Goal: Transaction & Acquisition: Purchase product/service

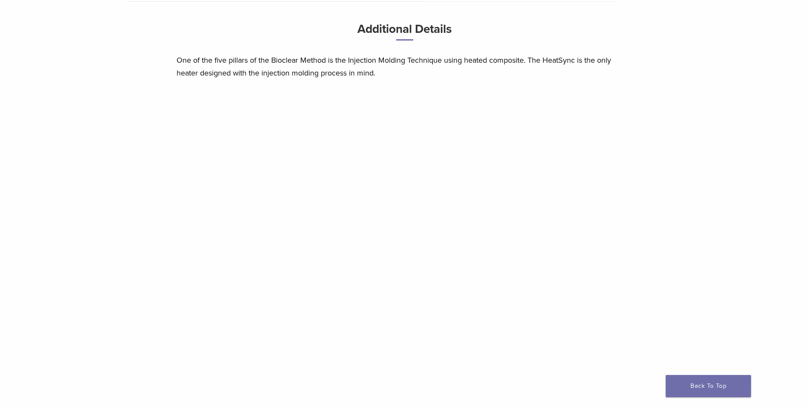
scroll to position [681, 0]
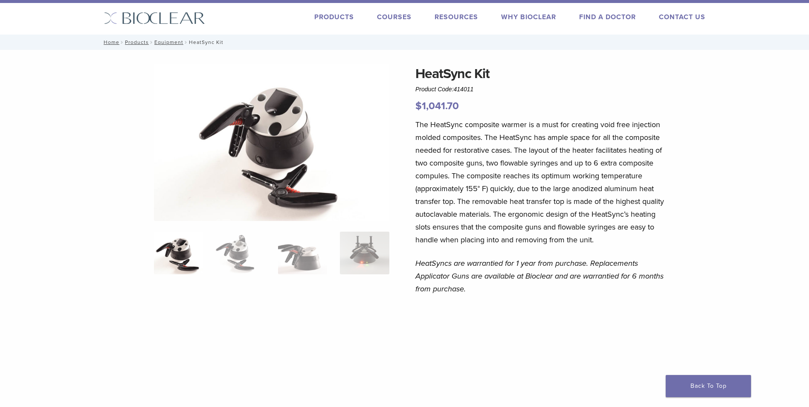
scroll to position [0, 0]
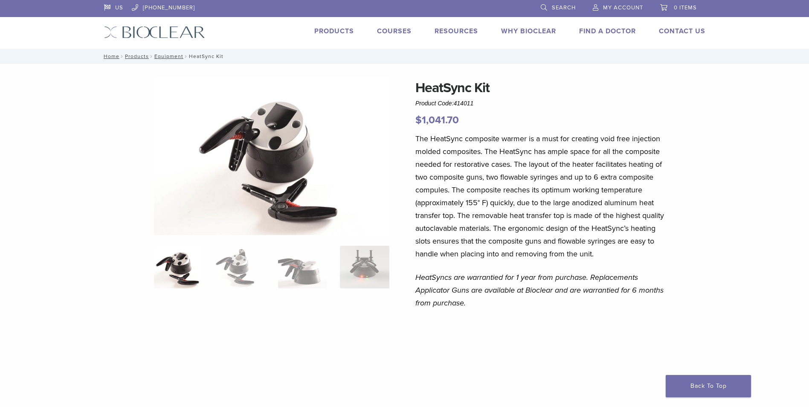
click at [334, 31] on link "Products" at bounding box center [334, 31] width 40 height 9
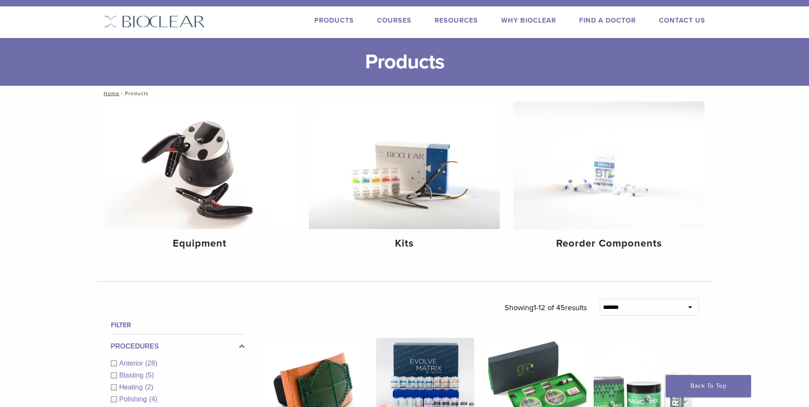
scroll to position [43, 0]
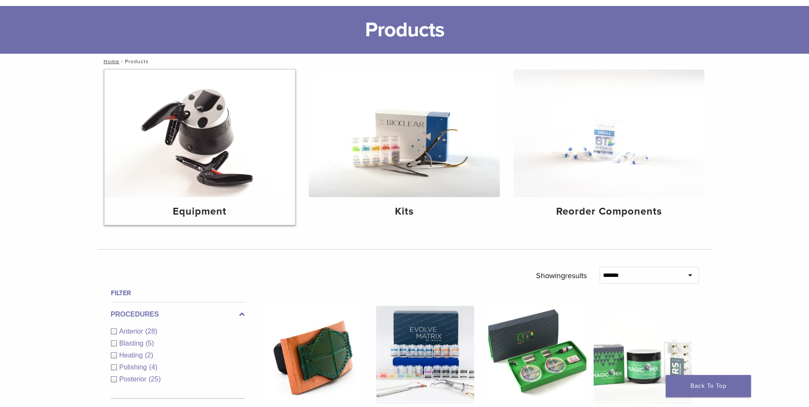
click at [205, 157] on img at bounding box center [199, 132] width 191 height 127
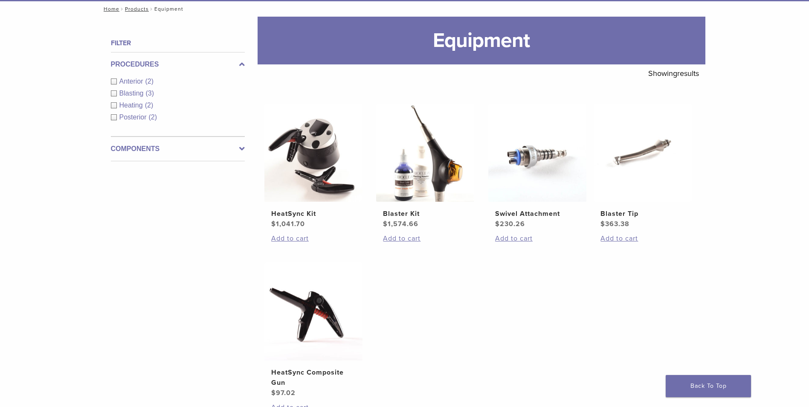
scroll to position [85, 0]
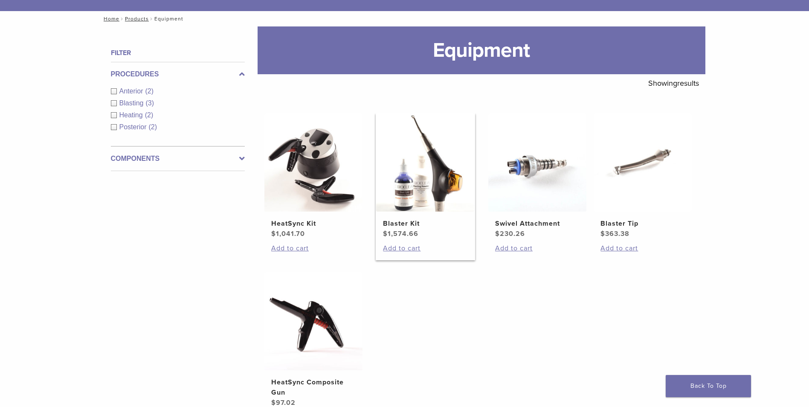
click at [410, 224] on h2 "Blaster Kit" at bounding box center [425, 223] width 84 height 10
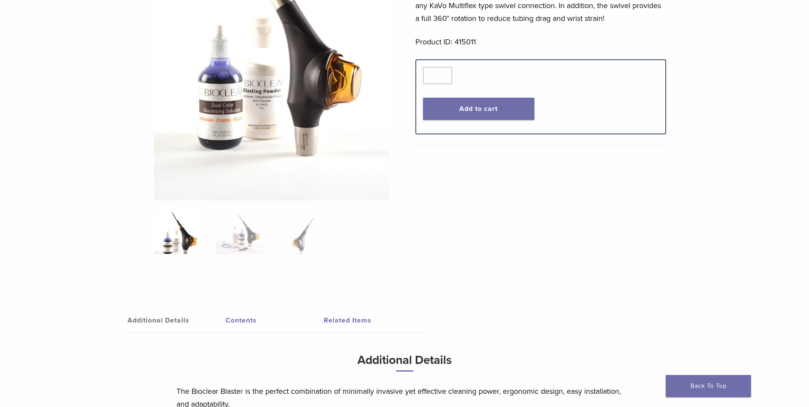
scroll to position [213, 0]
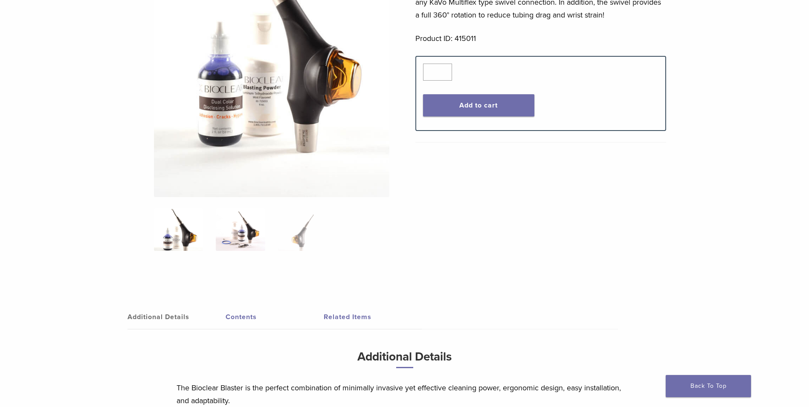
click at [247, 230] on img at bounding box center [240, 229] width 49 height 43
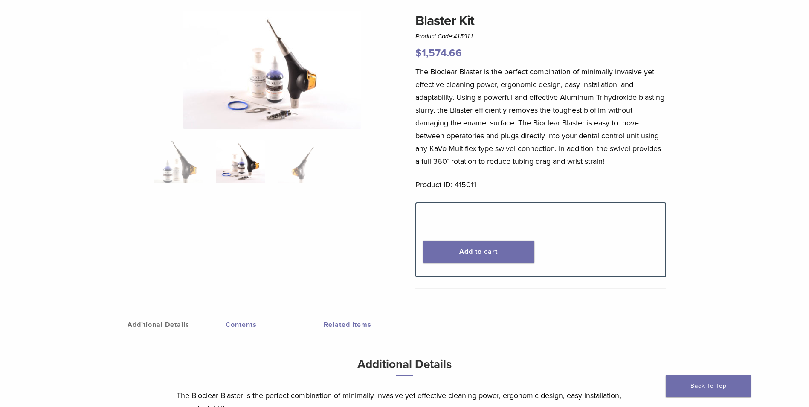
scroll to position [0, 0]
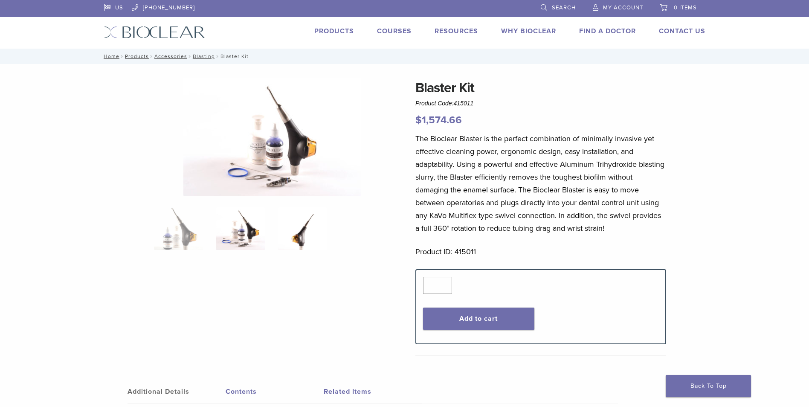
click at [310, 234] on img at bounding box center [302, 228] width 49 height 43
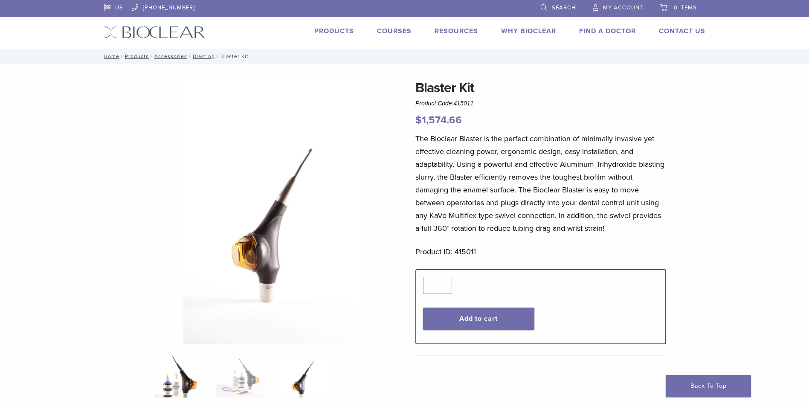
click at [185, 376] on img at bounding box center [178, 376] width 49 height 43
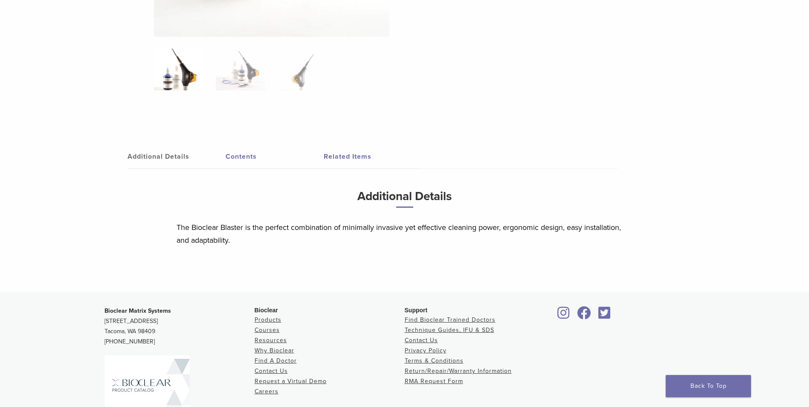
scroll to position [384, 0]
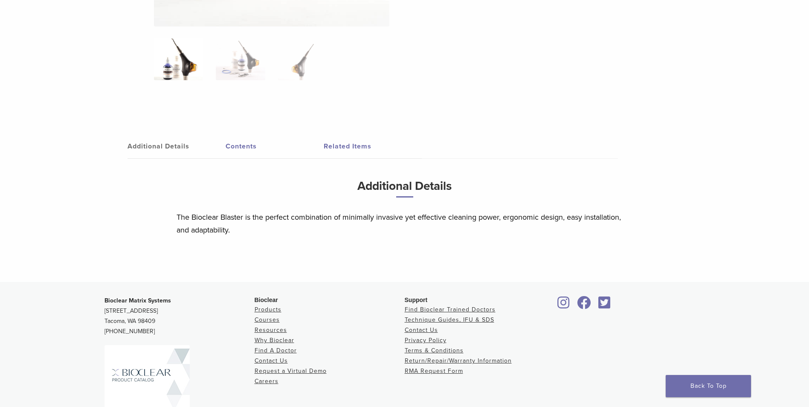
click at [239, 145] on link "Contents" at bounding box center [274, 146] width 98 height 24
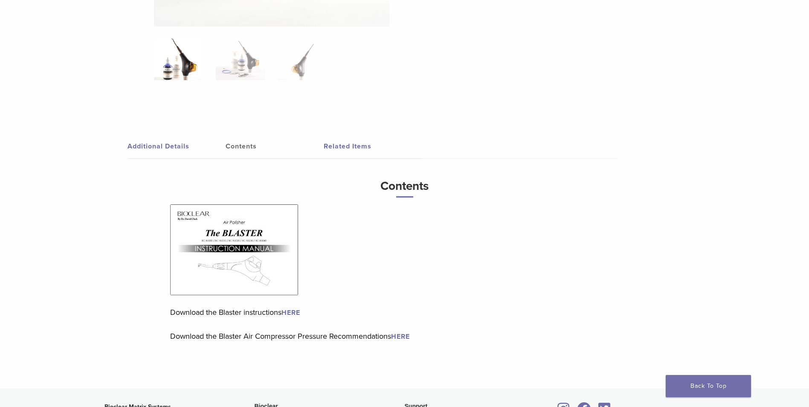
click at [336, 144] on link "Related Items" at bounding box center [372, 146] width 98 height 24
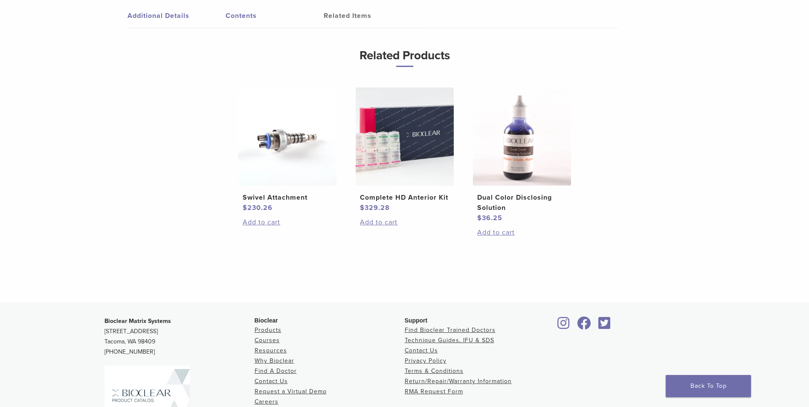
scroll to position [511, 0]
